Goal: Communication & Community: Answer question/provide support

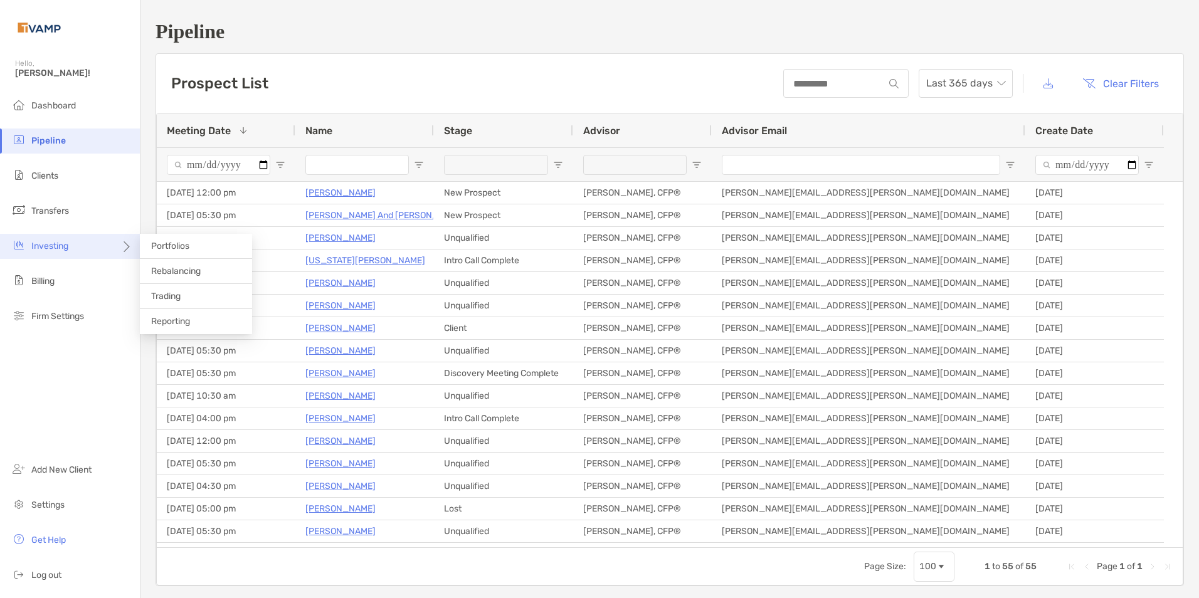
click at [74, 246] on div "Investing" at bounding box center [70, 246] width 140 height 25
click at [182, 265] on li "Rebalancing" at bounding box center [196, 271] width 112 height 25
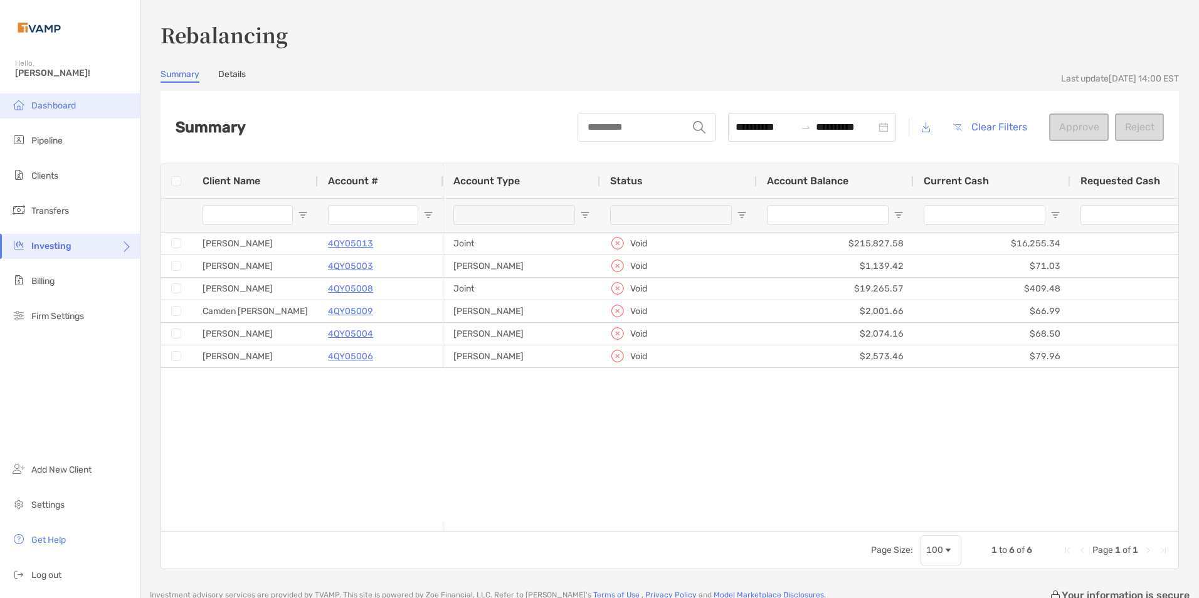
click at [62, 100] on span "Dashboard" at bounding box center [53, 105] width 45 height 11
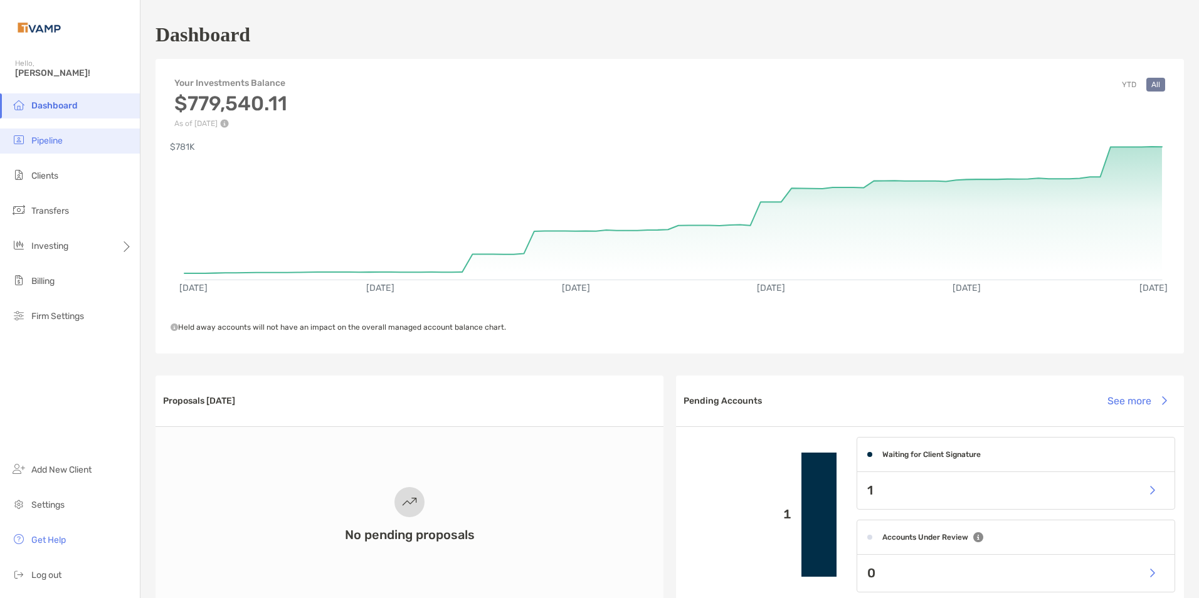
click at [43, 137] on span "Pipeline" at bounding box center [46, 140] width 31 height 11
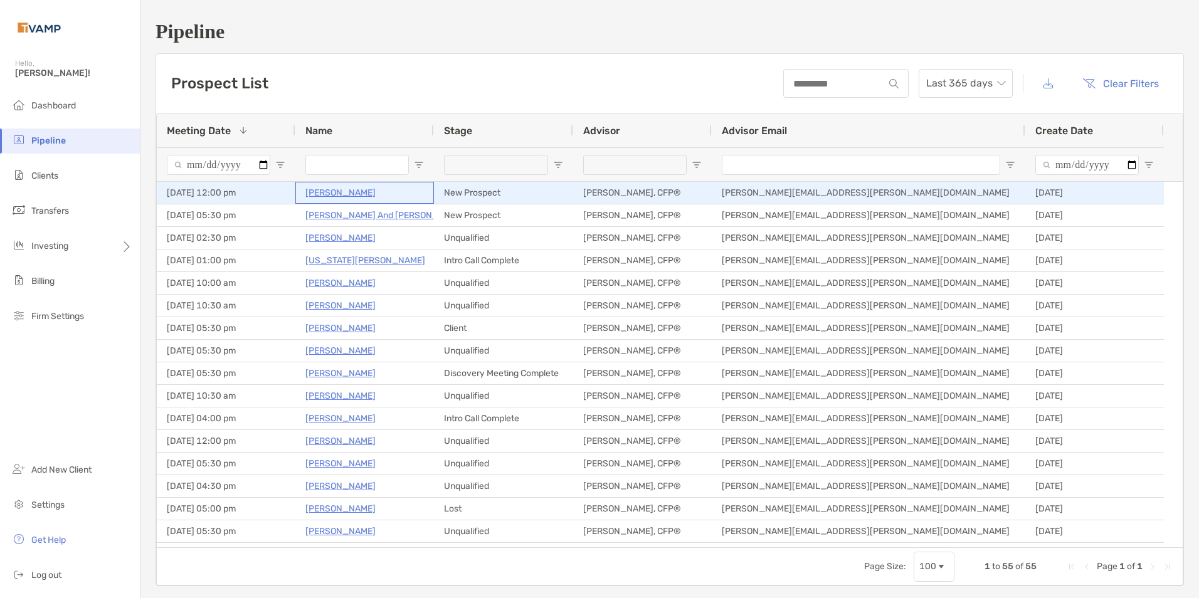
click at [330, 191] on p "Chris Harris" at bounding box center [340, 193] width 70 height 16
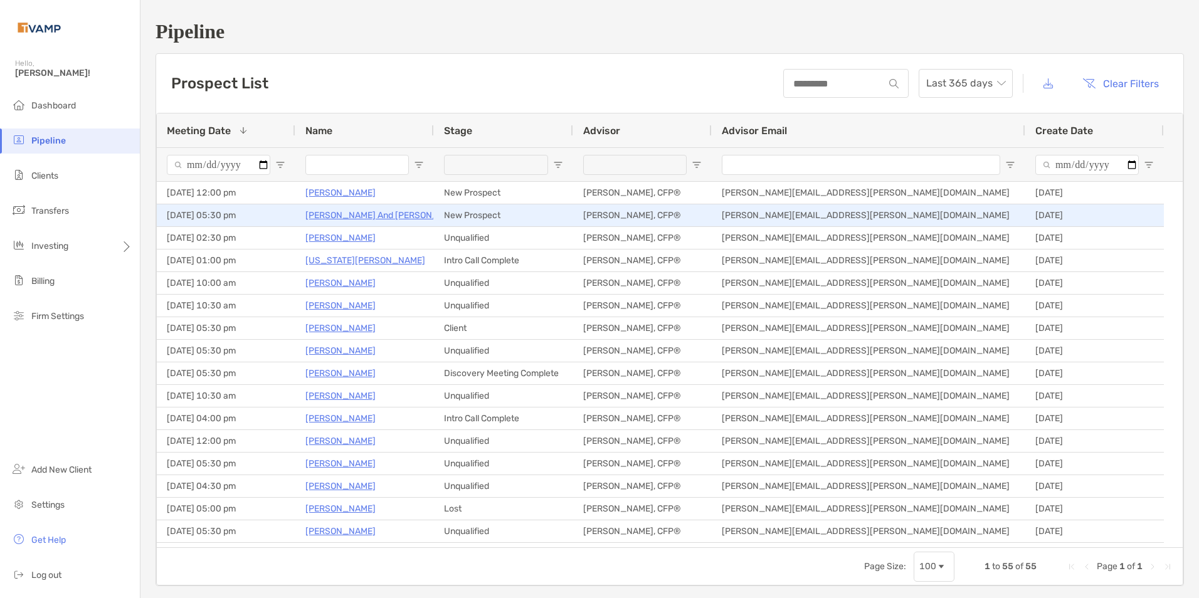
click at [336, 216] on p "Tina And Christopher Pooler" at bounding box center [385, 216] width 160 height 16
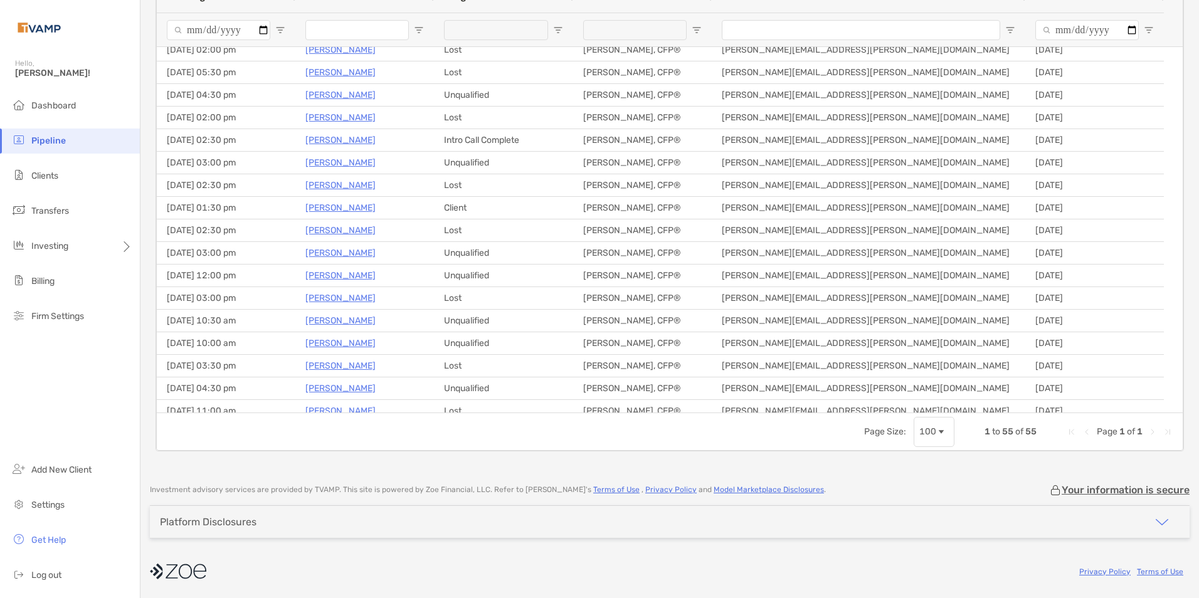
scroll to position [396, 0]
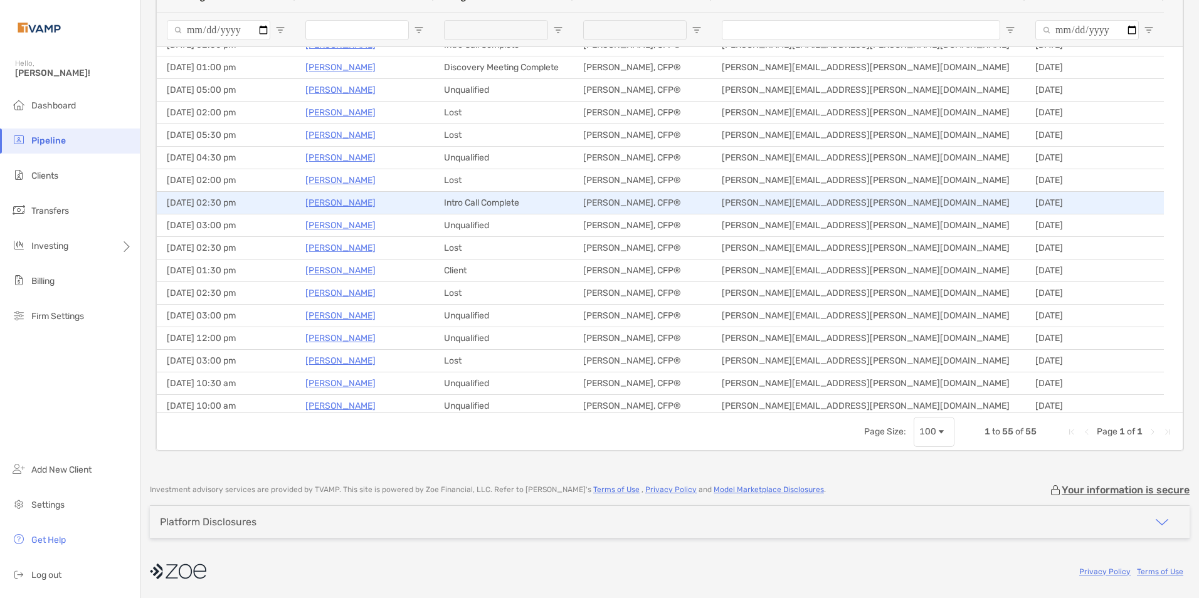
click at [315, 199] on p "Jorjann Lehman" at bounding box center [340, 203] width 70 height 16
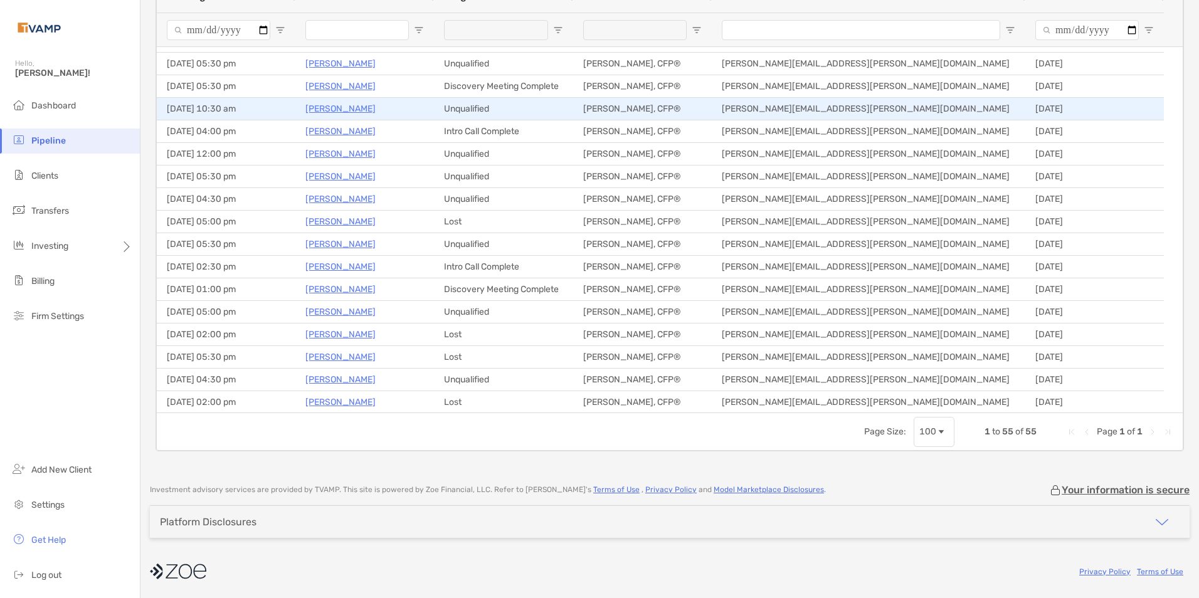
scroll to position [124, 0]
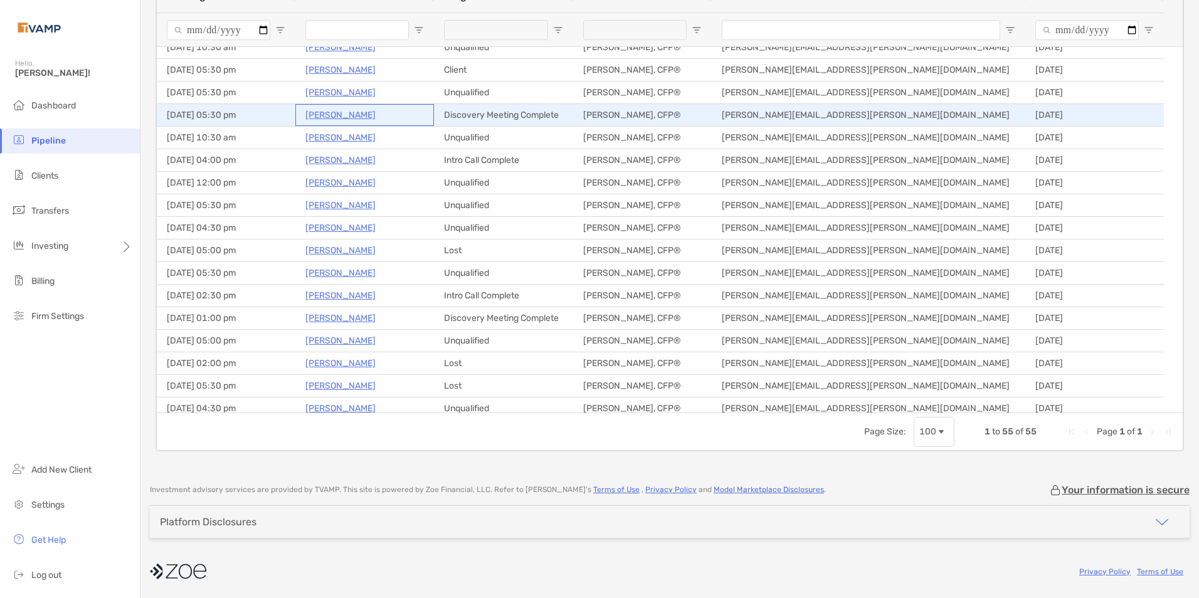
click at [340, 117] on p "Kathy Myers" at bounding box center [340, 115] width 70 height 16
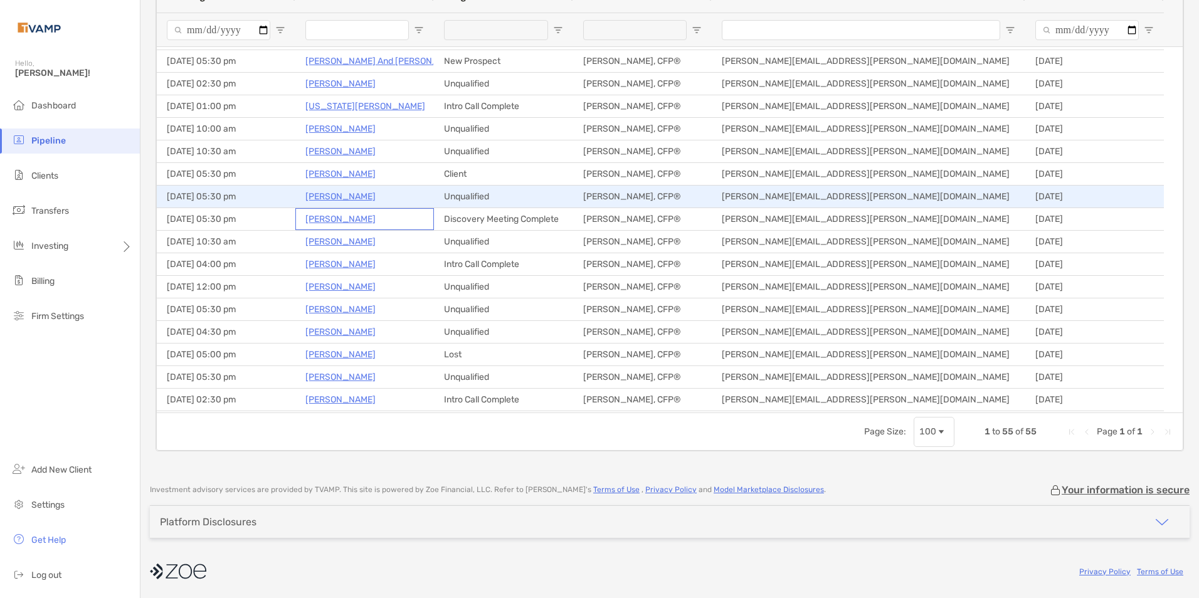
scroll to position [0, 0]
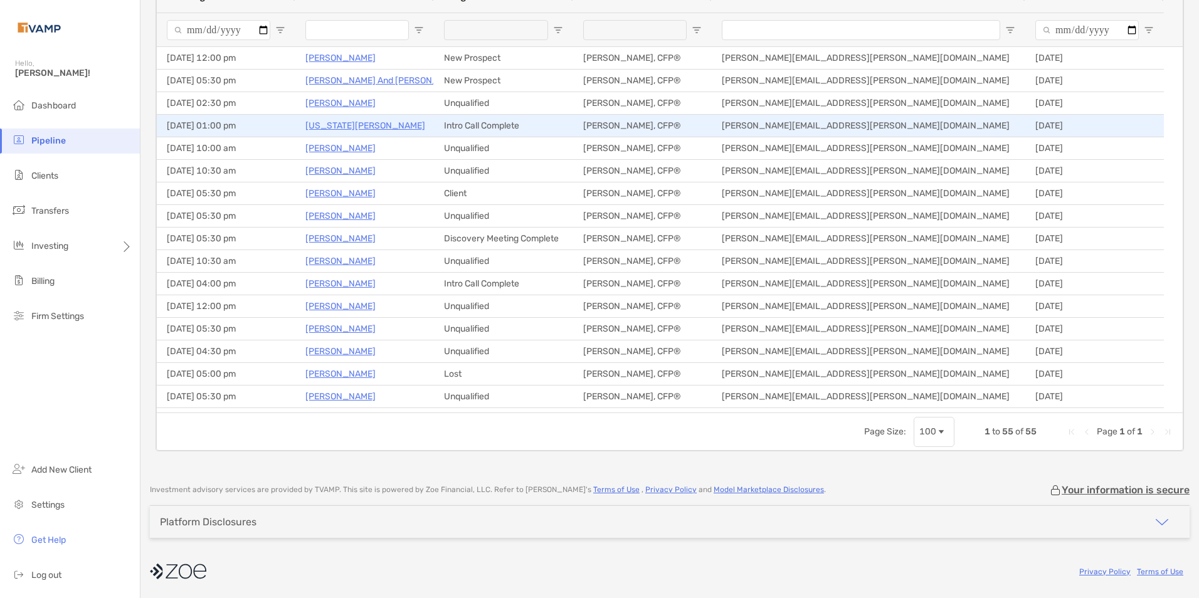
click at [330, 124] on p "[US_STATE][PERSON_NAME]" at bounding box center [365, 126] width 120 height 16
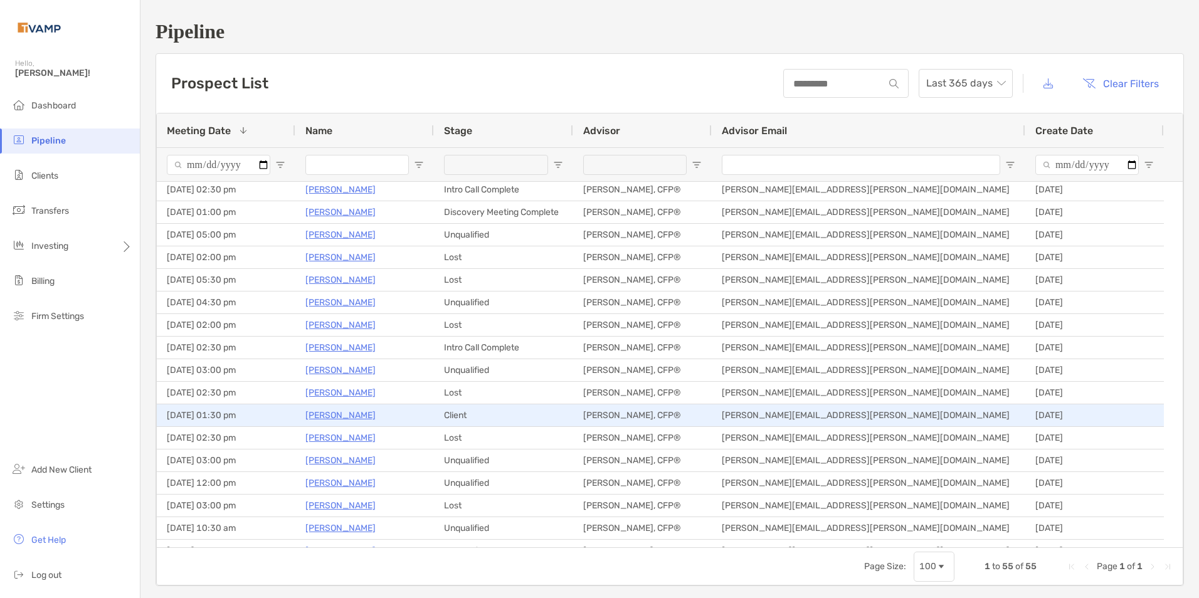
scroll to position [249, 0]
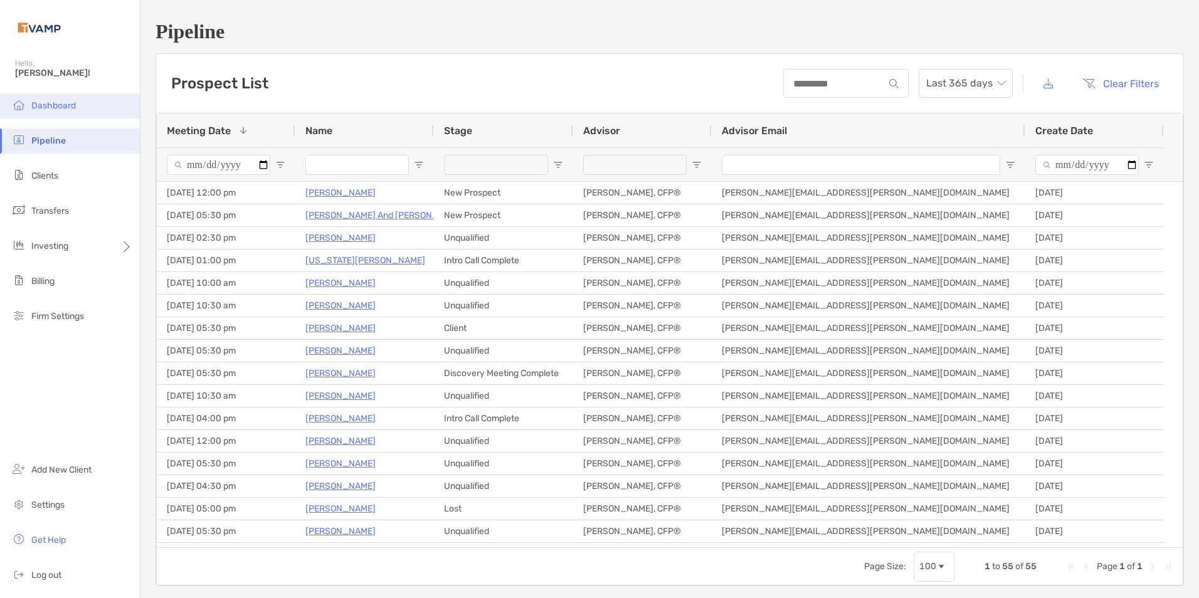
click at [64, 107] on span "Dashboard" at bounding box center [53, 105] width 45 height 11
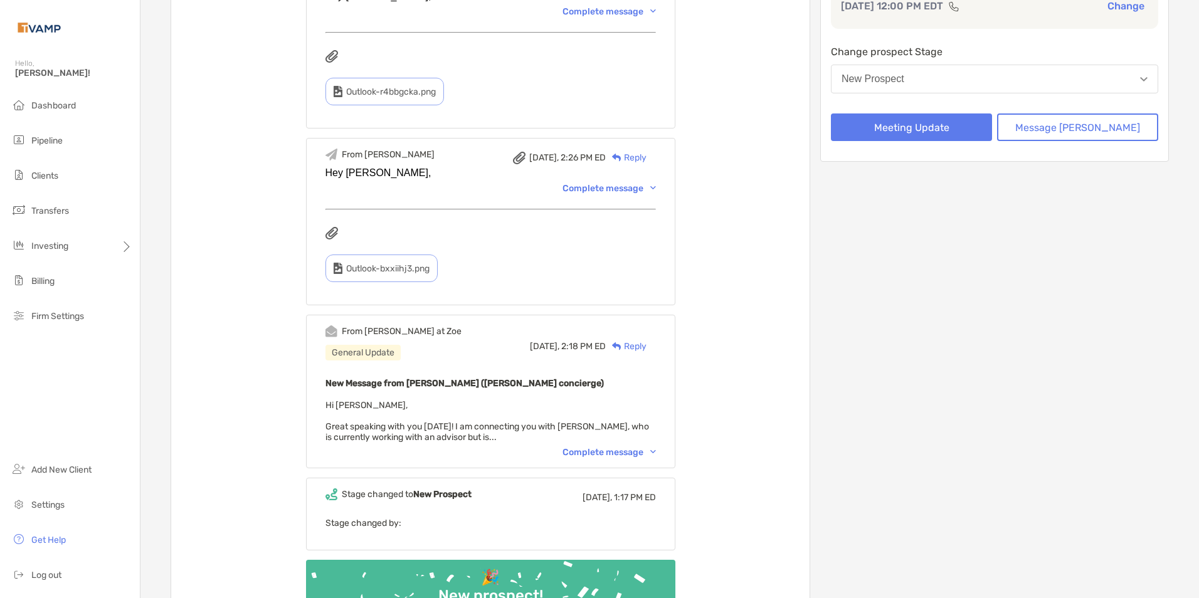
scroll to position [251, 0]
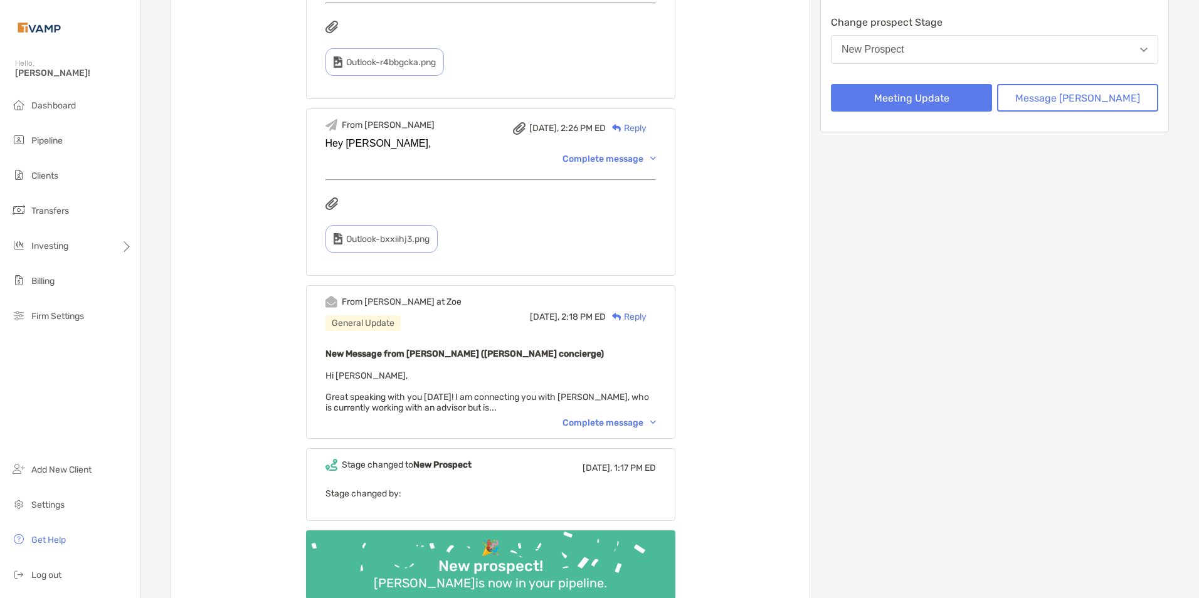
click at [656, 427] on div "Complete message" at bounding box center [608, 423] width 93 height 11
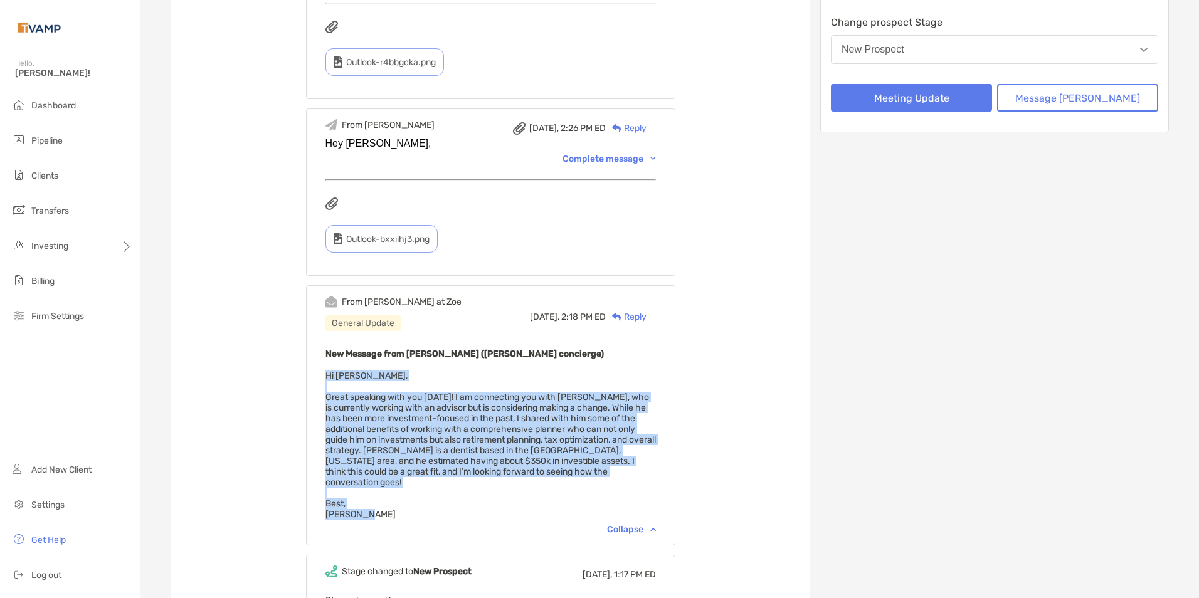
drag, startPoint x: 344, startPoint y: 380, endPoint x: 424, endPoint y: 509, distance: 152.1
click at [424, 509] on div "New Message from Brendan Connors (Zoe concierge) Hi Melissa, Great speaking wit…" at bounding box center [490, 433] width 330 height 174
copy span "Hi Melissa, Great speaking with you today! I am connecting you with Chris Harri…"
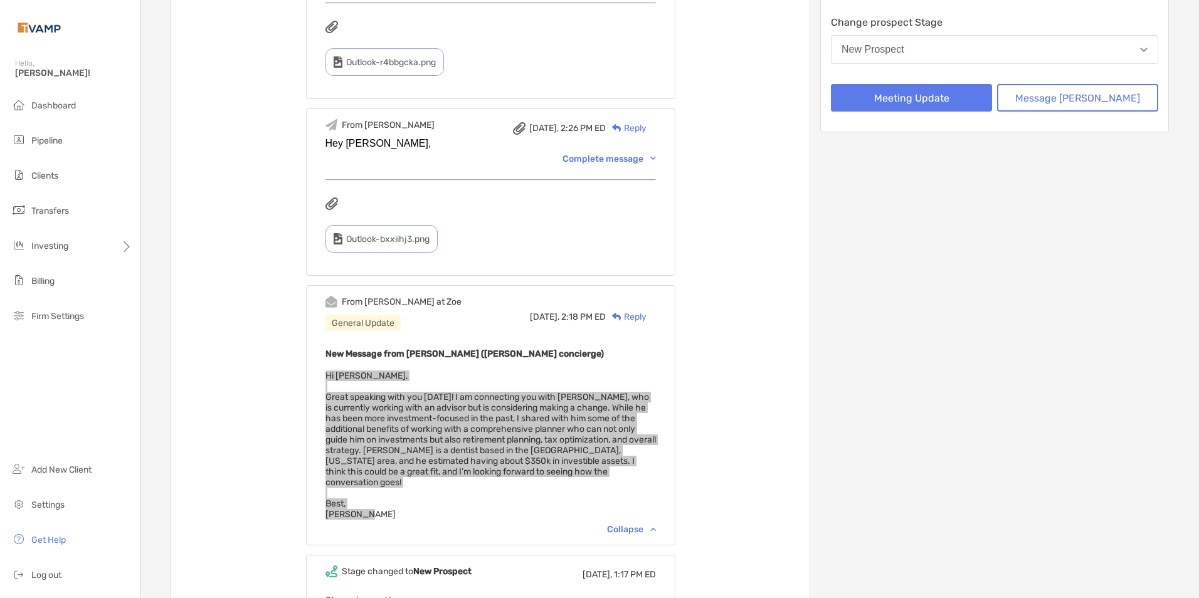
scroll to position [0, 0]
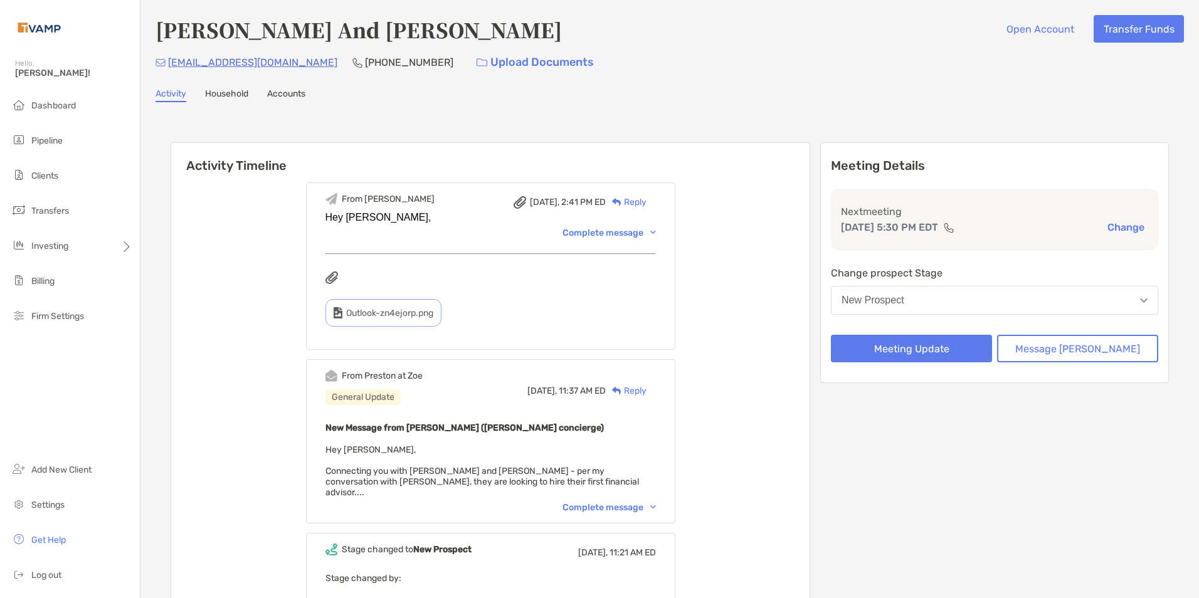
click at [647, 502] on div "Complete message" at bounding box center [608, 507] width 93 height 11
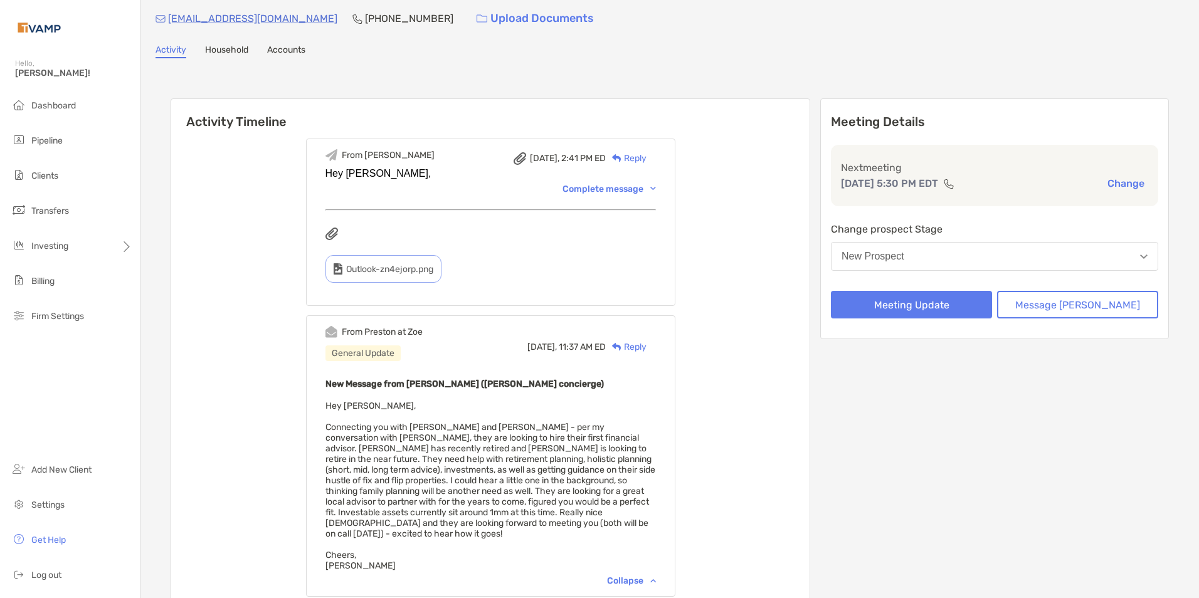
scroll to position [63, 0]
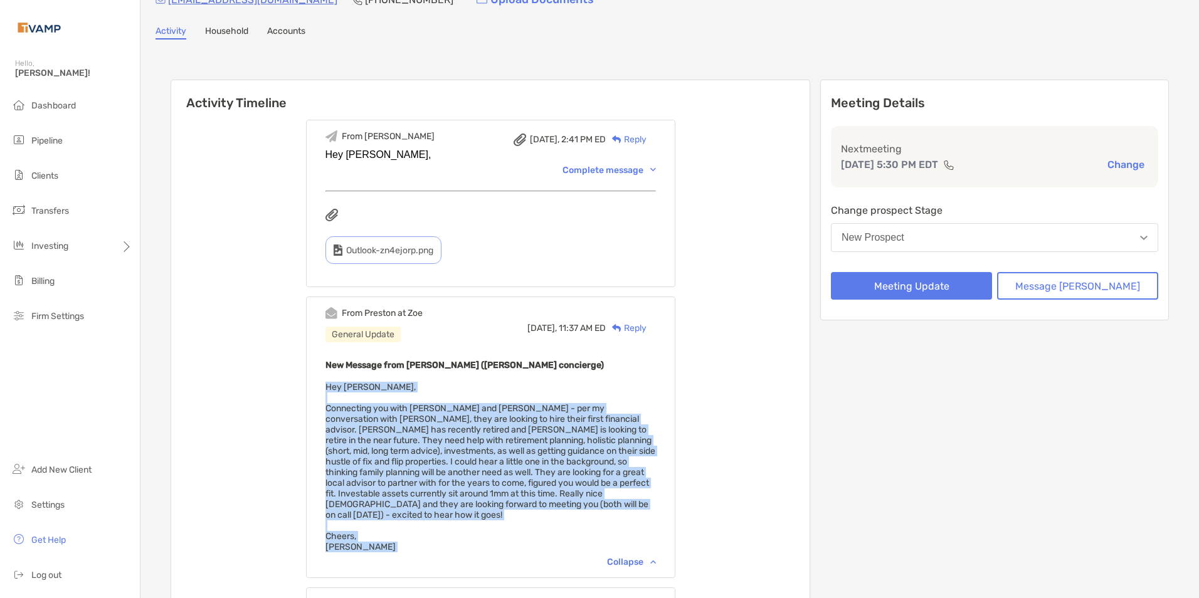
drag, startPoint x: 343, startPoint y: 388, endPoint x: 414, endPoint y: 569, distance: 194.8
click at [414, 569] on div "From Melissa Today, 2:41 PM ED Reply Hey Preston, Complete message Outlook-zn4e…" at bounding box center [490, 433] width 638 height 647
copy span "Hey Melissa, Connecting you with Tina and Chris - per my conversation with Tina…"
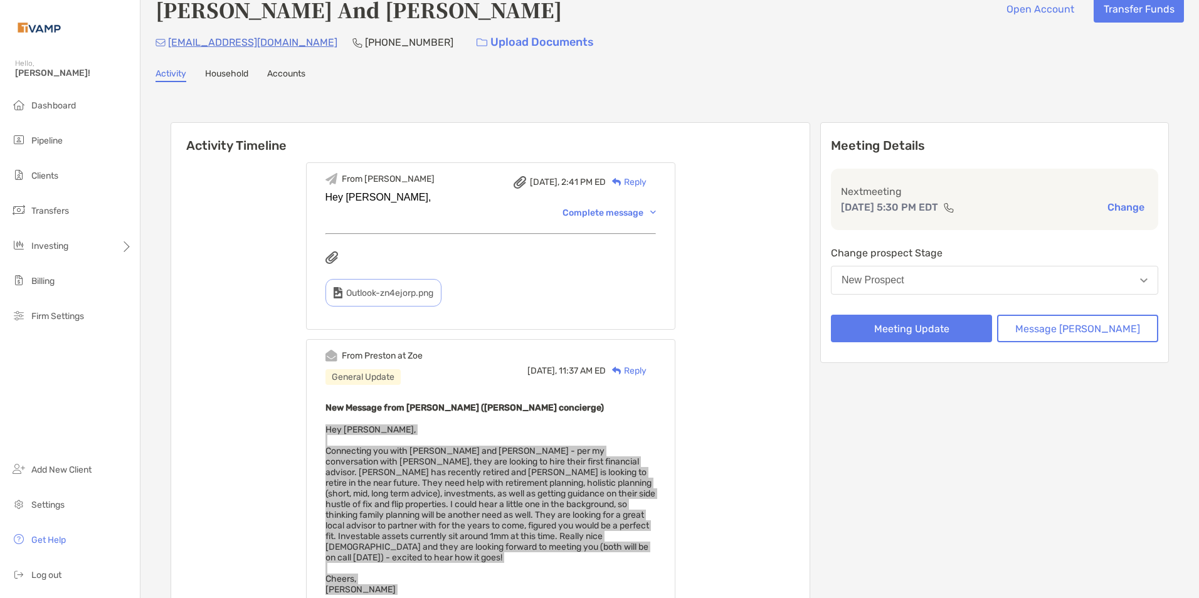
scroll to position [0, 0]
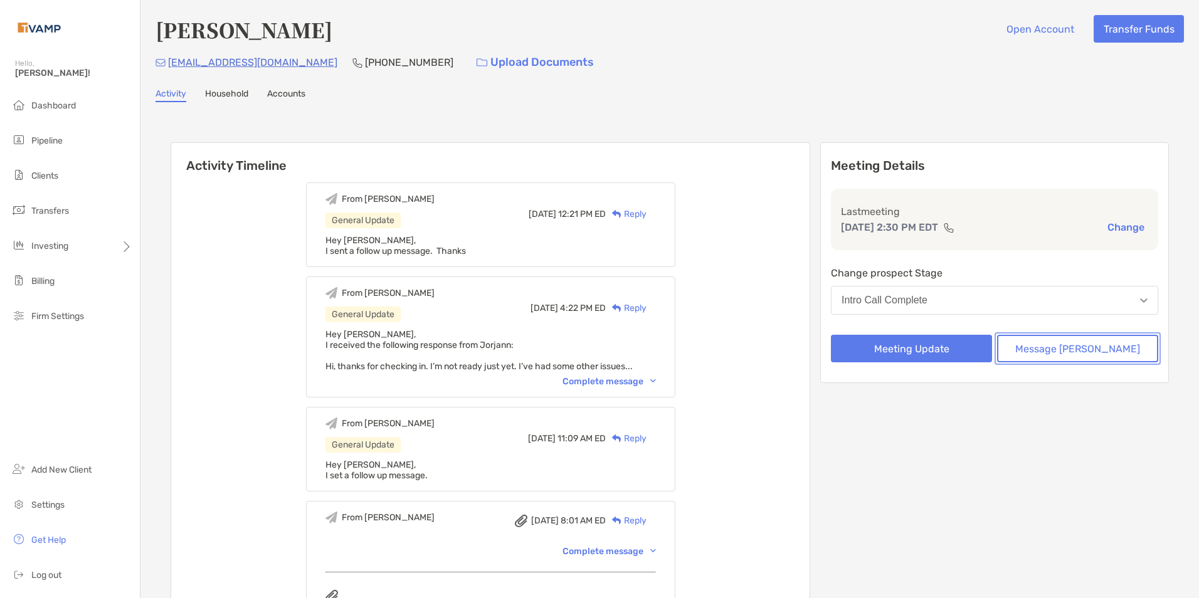
click at [1076, 351] on button "Message [PERSON_NAME]" at bounding box center [1077, 349] width 161 height 28
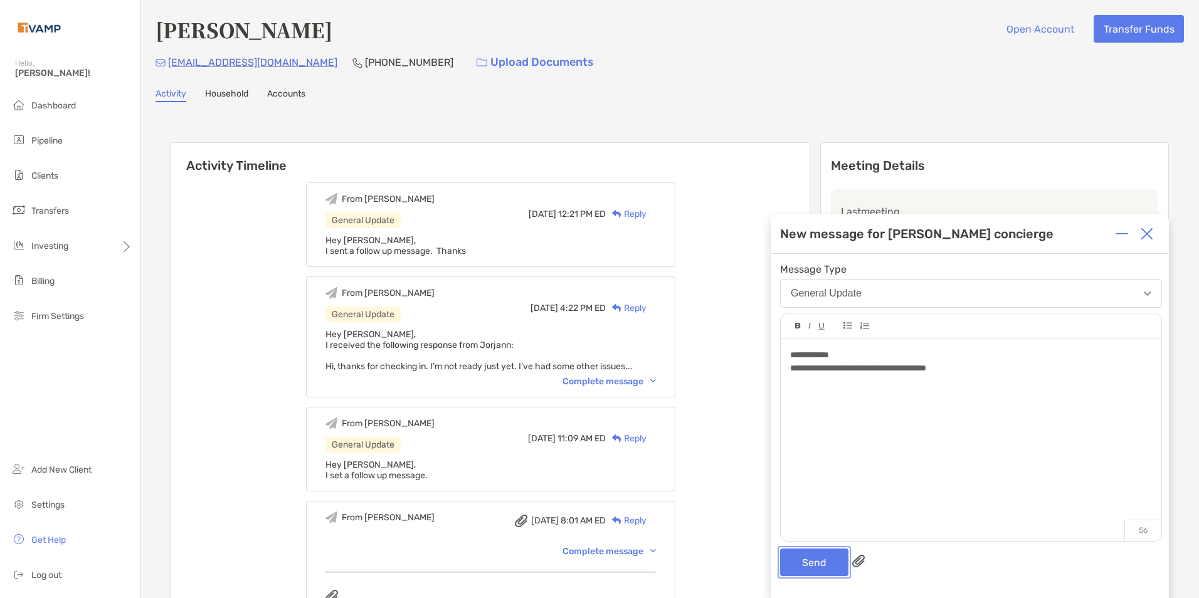
click at [824, 571] on button "Send" at bounding box center [814, 563] width 68 height 28
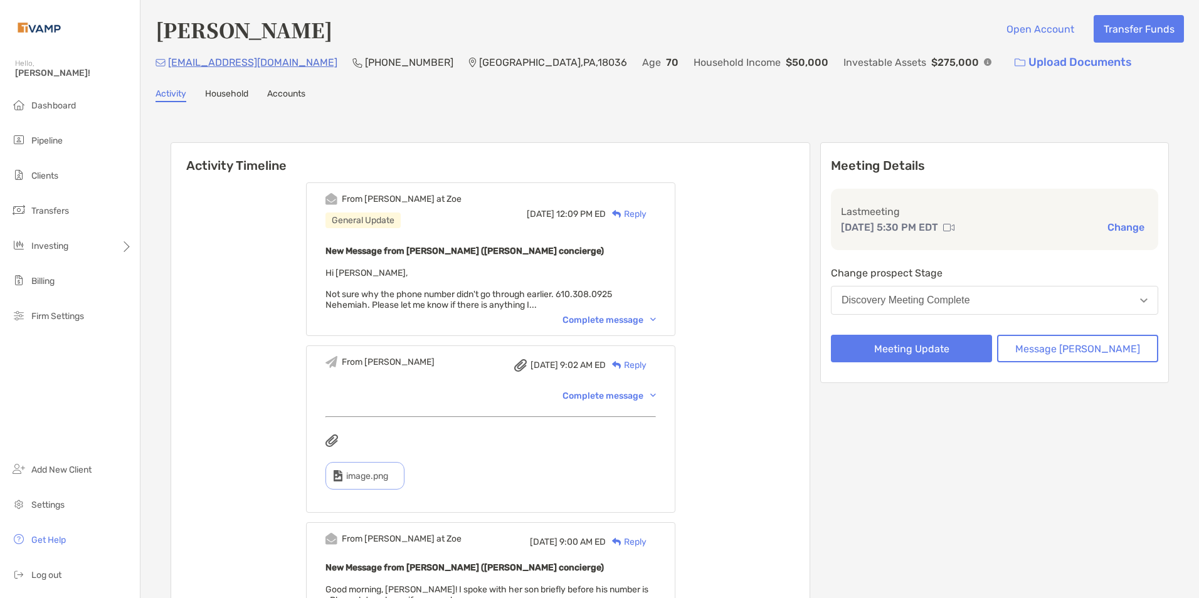
click at [646, 213] on div "Reply" at bounding box center [626, 214] width 41 height 13
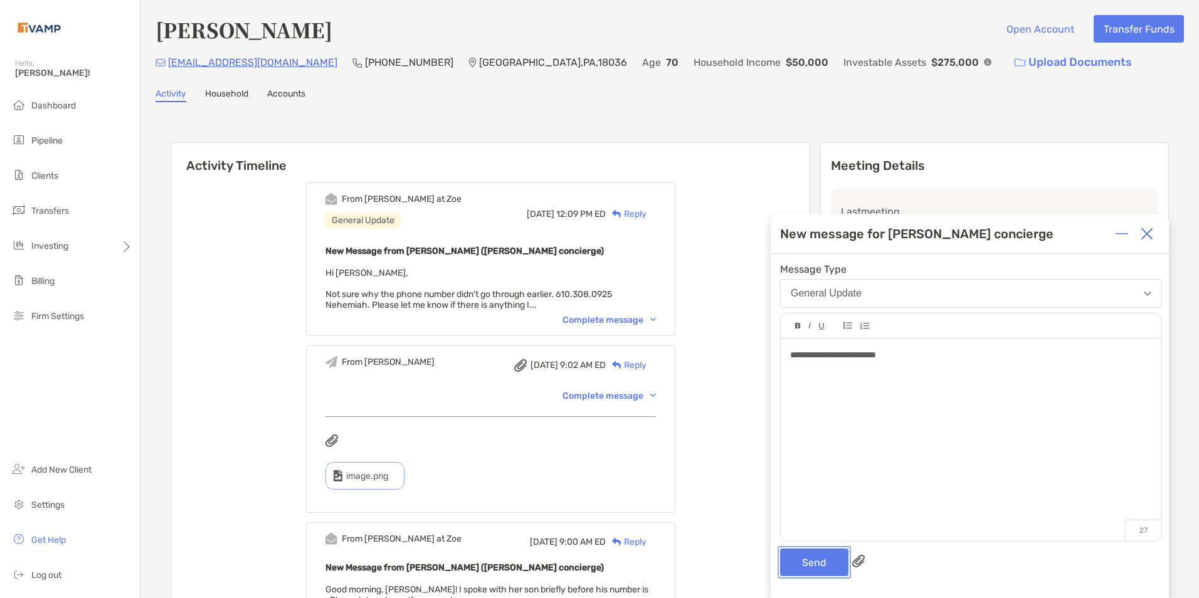
click at [806, 558] on button "Send" at bounding box center [814, 563] width 68 height 28
